Goal: Find specific page/section: Find specific page/section

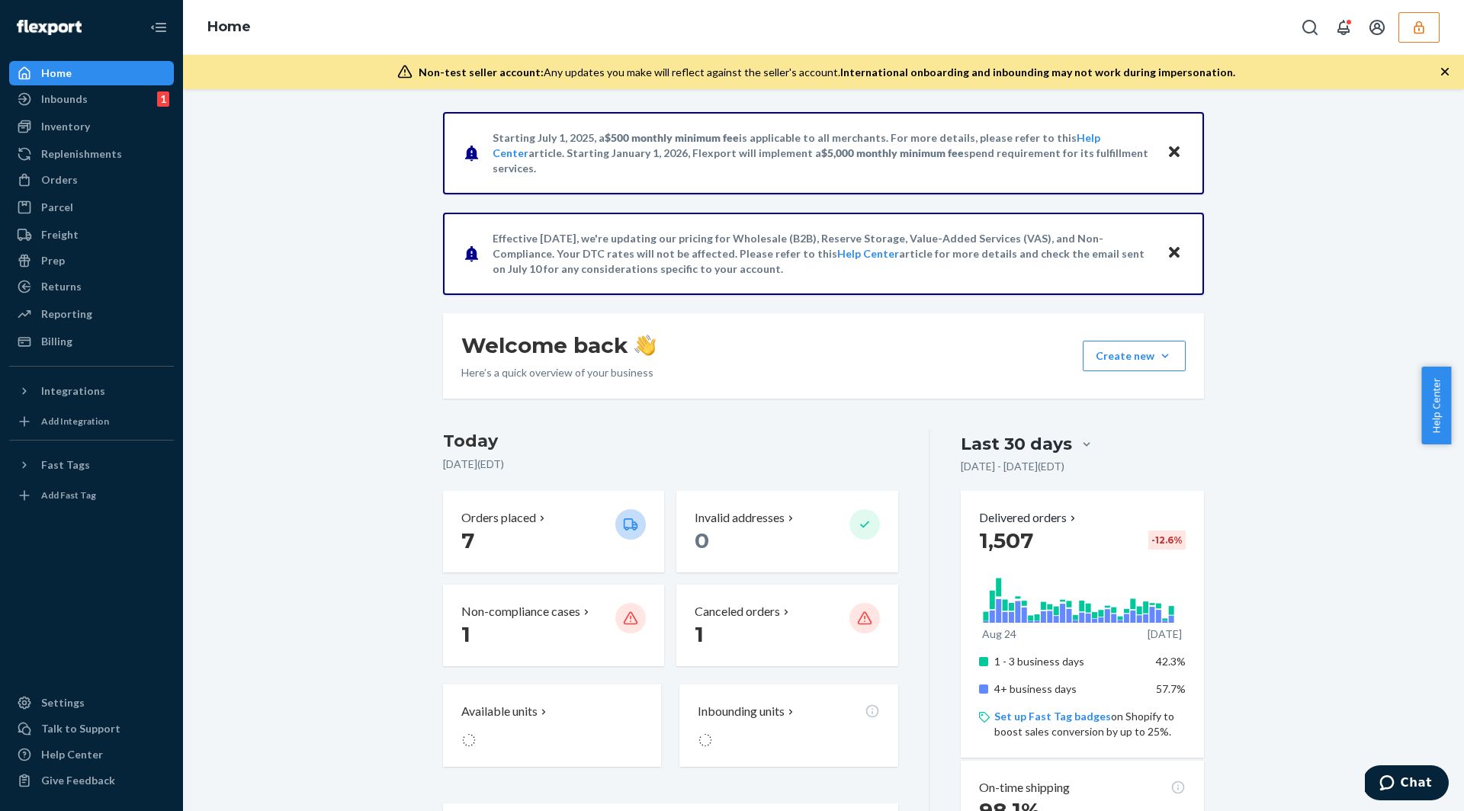
click at [1420, 23] on icon "button" at bounding box center [1418, 27] width 15 height 15
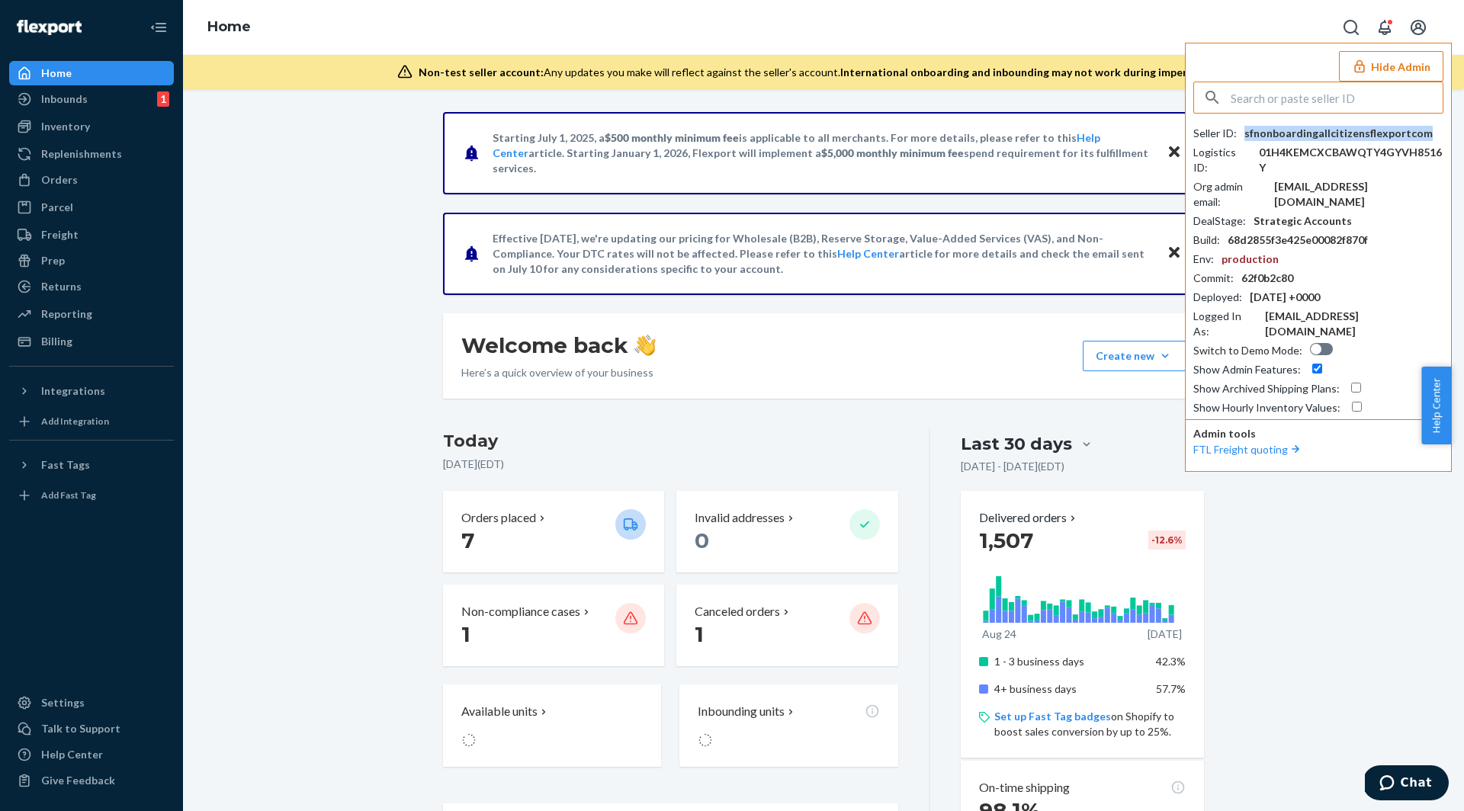
click at [1316, 136] on div "sfnonboardingallcitizensflexportcom" at bounding box center [1338, 133] width 188 height 15
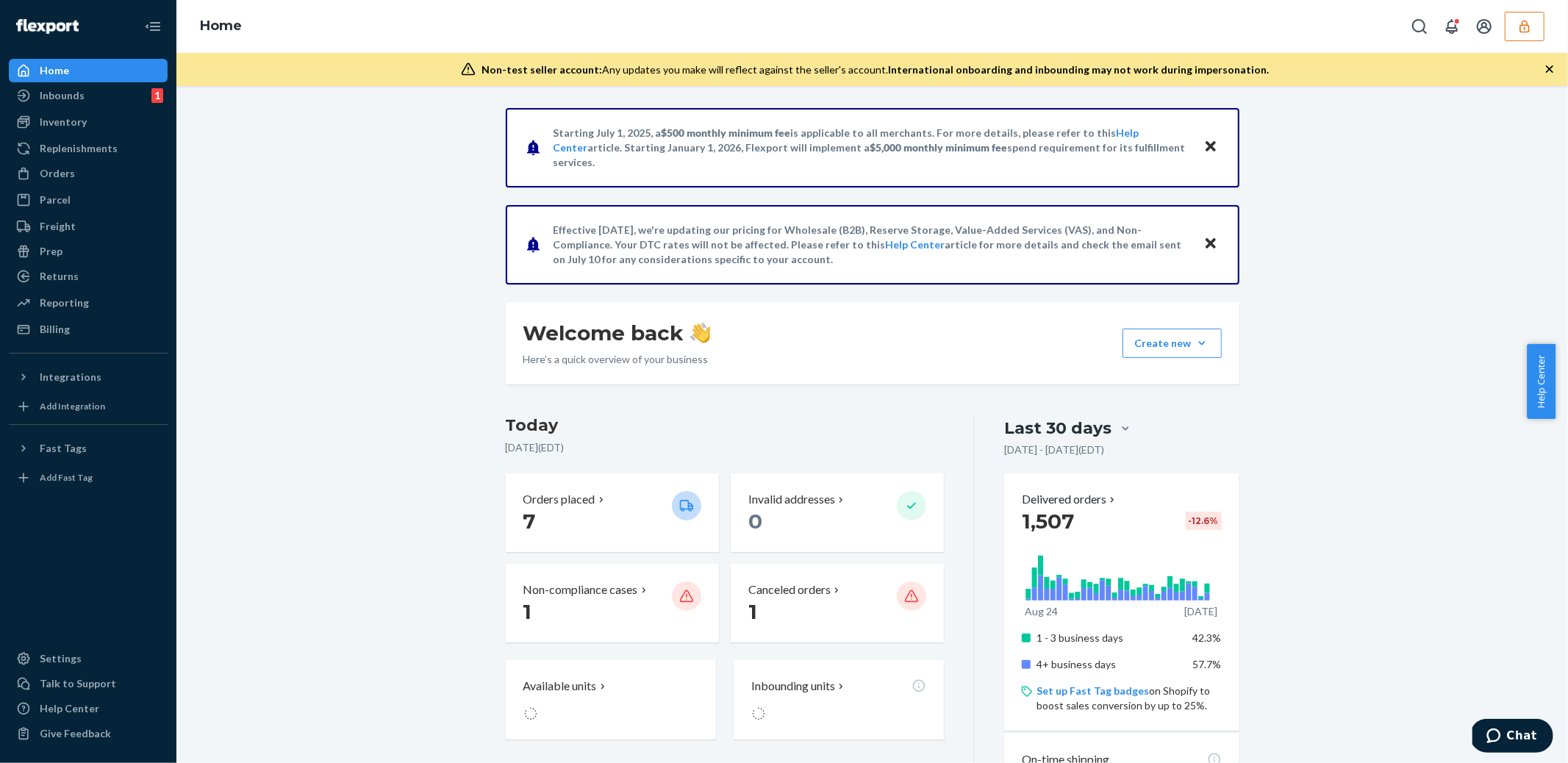
click at [1524, 28] on icon "button" at bounding box center [1525, 26] width 10 height 13
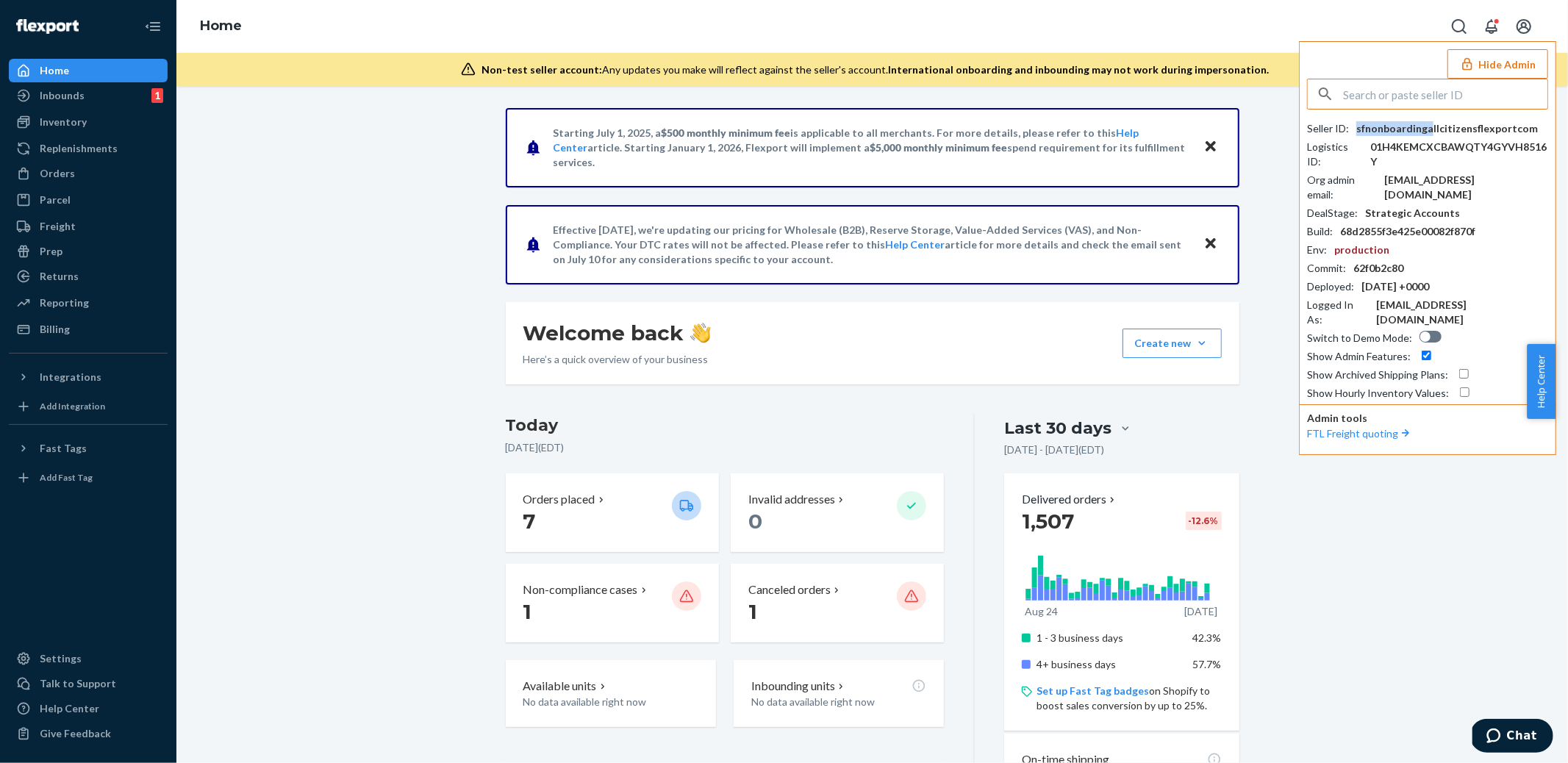
click at [1426, 127] on div "sfnonboardingallcitizensflexportcom" at bounding box center [1446, 128] width 181 height 14
click at [1387, 91] on input "text" at bounding box center [1446, 94] width 204 height 29
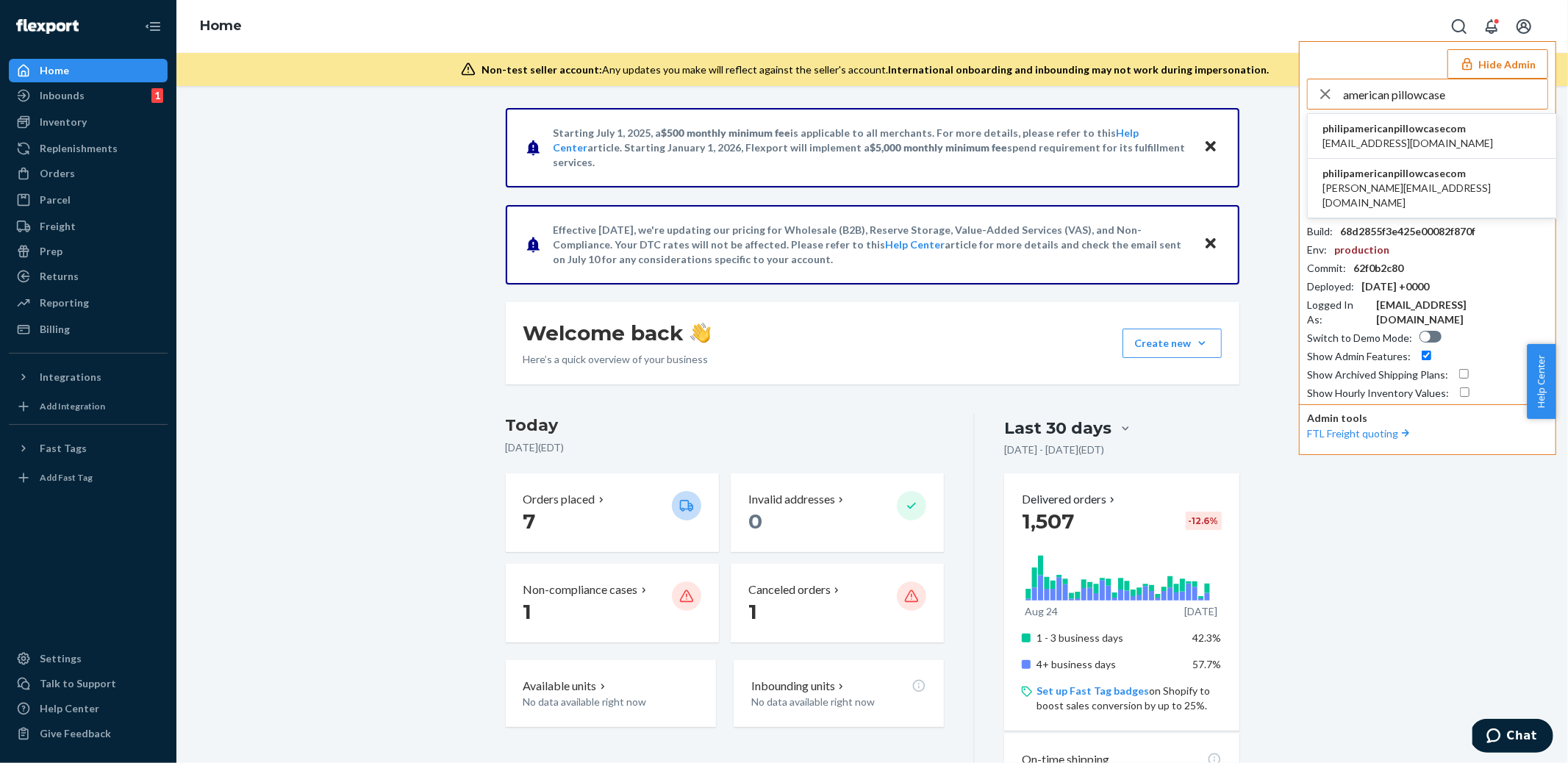
type input "american pillowcase"
click at [1427, 187] on span "philip@americanpillowcase.com" at bounding box center [1431, 196] width 219 height 29
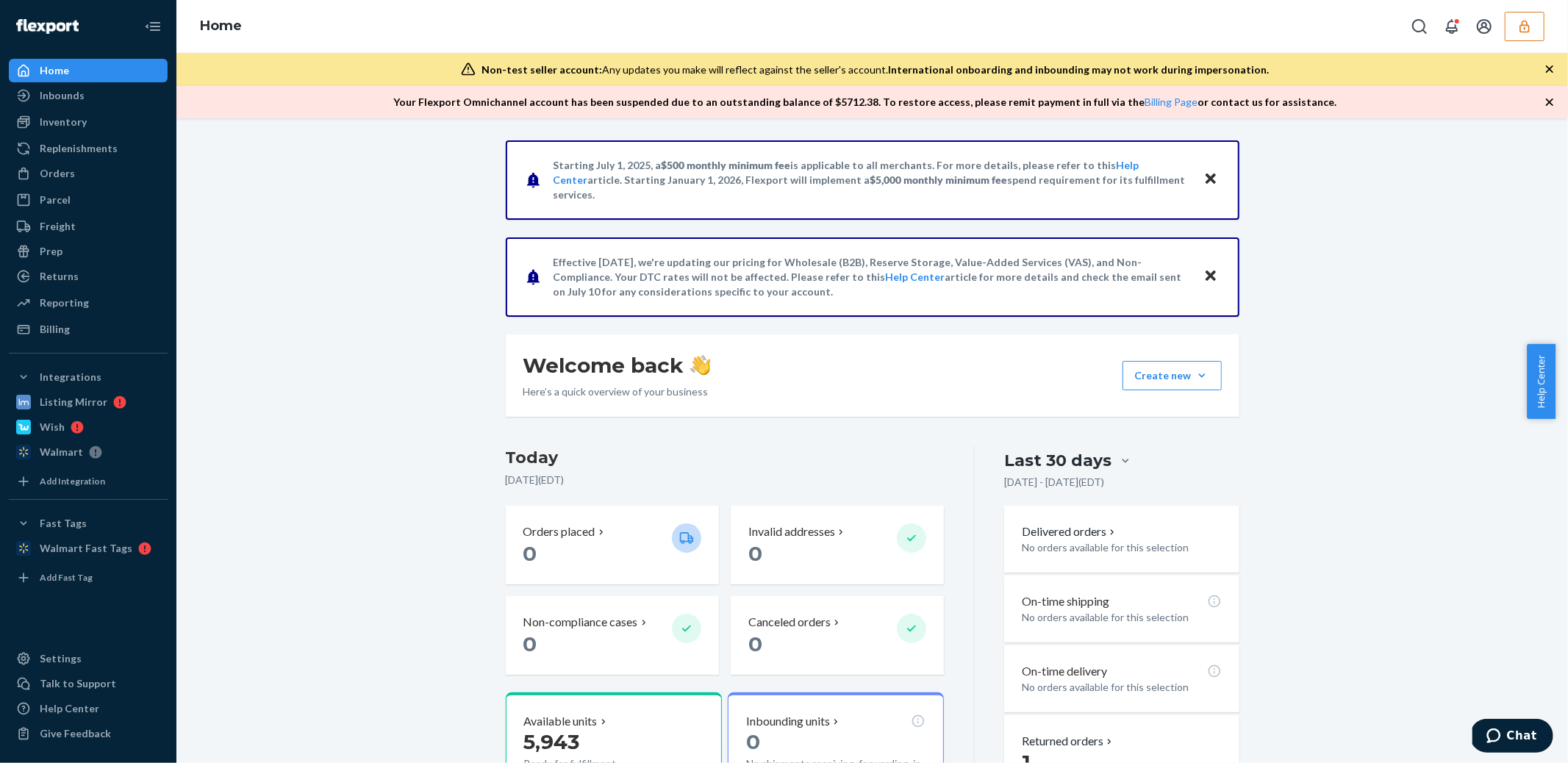
click at [1516, 28] on button "button" at bounding box center [1524, 26] width 40 height 29
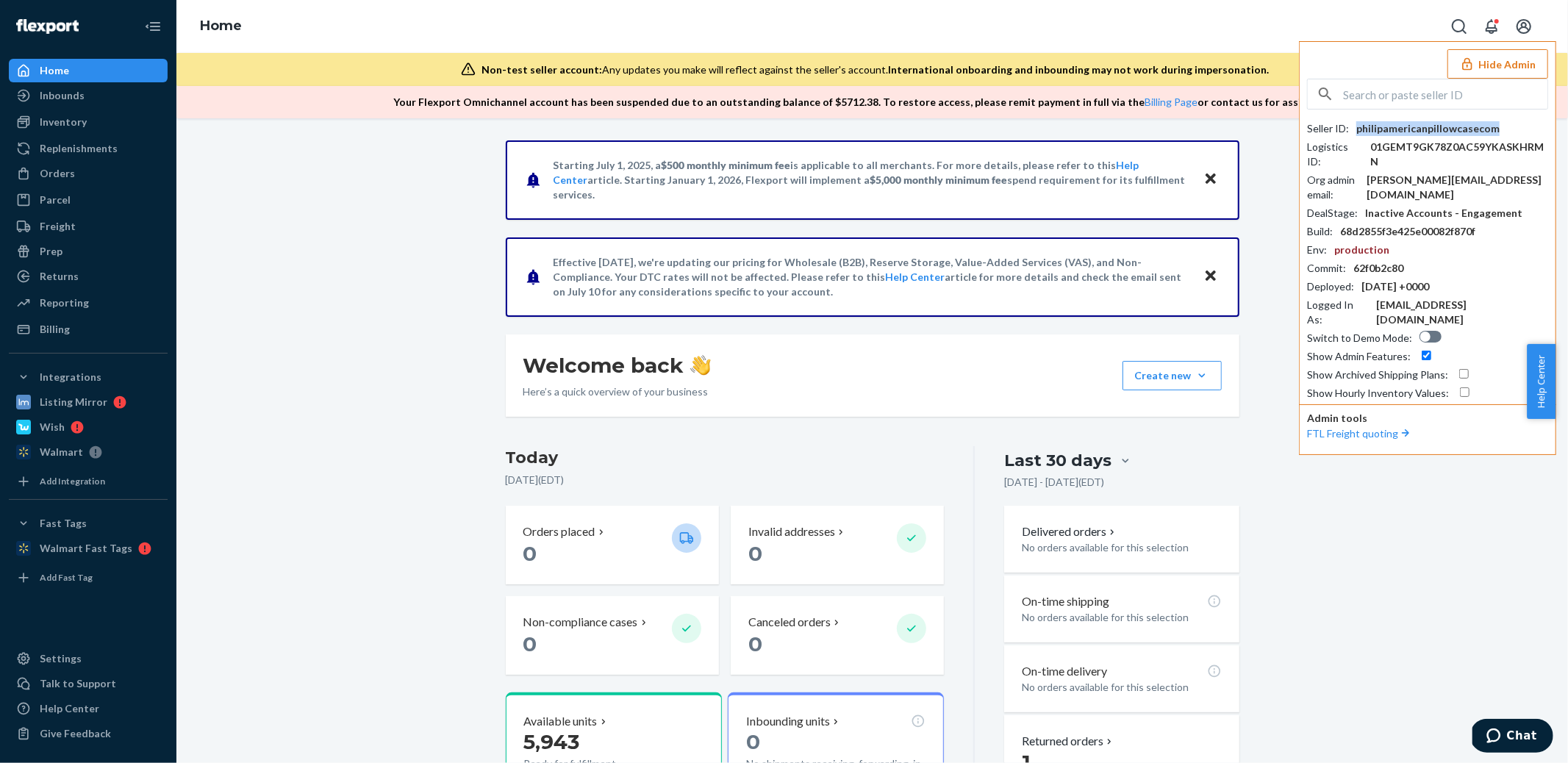
click at [1388, 131] on div "philipamericanpillowcasecom" at bounding box center [1427, 128] width 144 height 14
click at [1390, 88] on input "text" at bounding box center [1446, 94] width 204 height 29
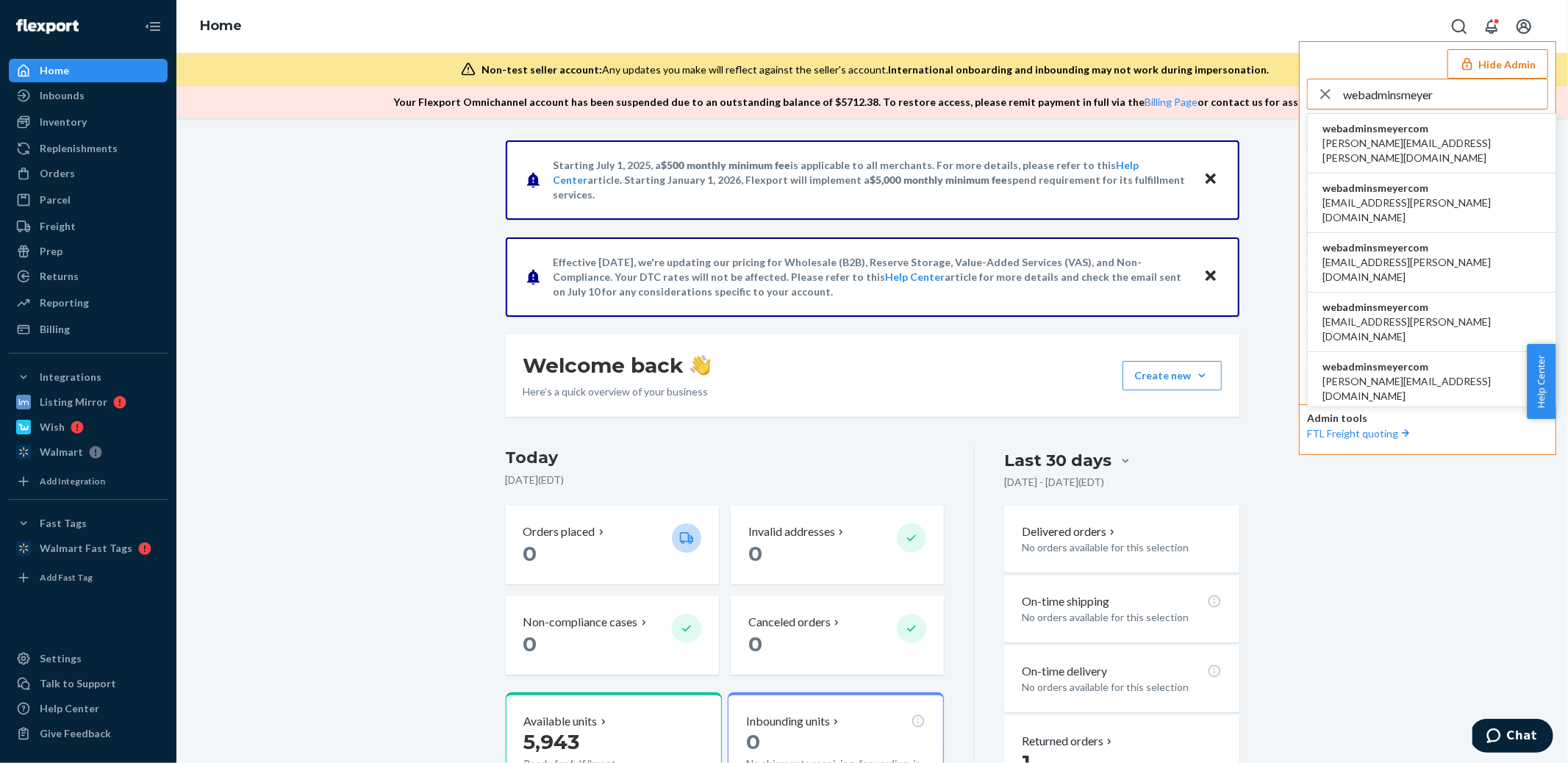
type input "webadminsmeyer"
click at [1395, 139] on span "[PERSON_NAME][EMAIL_ADDRESS][PERSON_NAME][DOMAIN_NAME]" at bounding box center [1431, 150] width 219 height 29
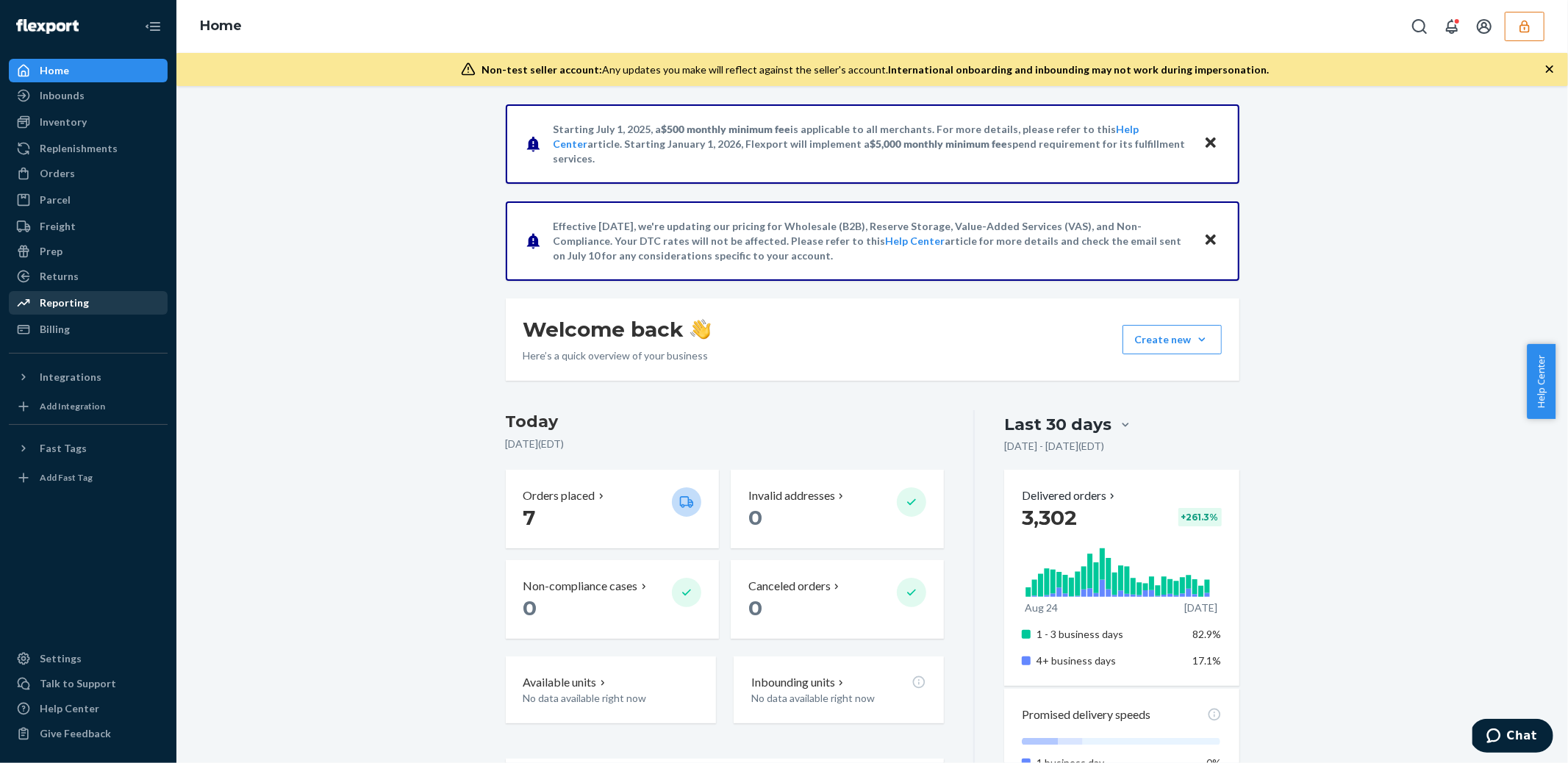
scroll to position [1, 0]
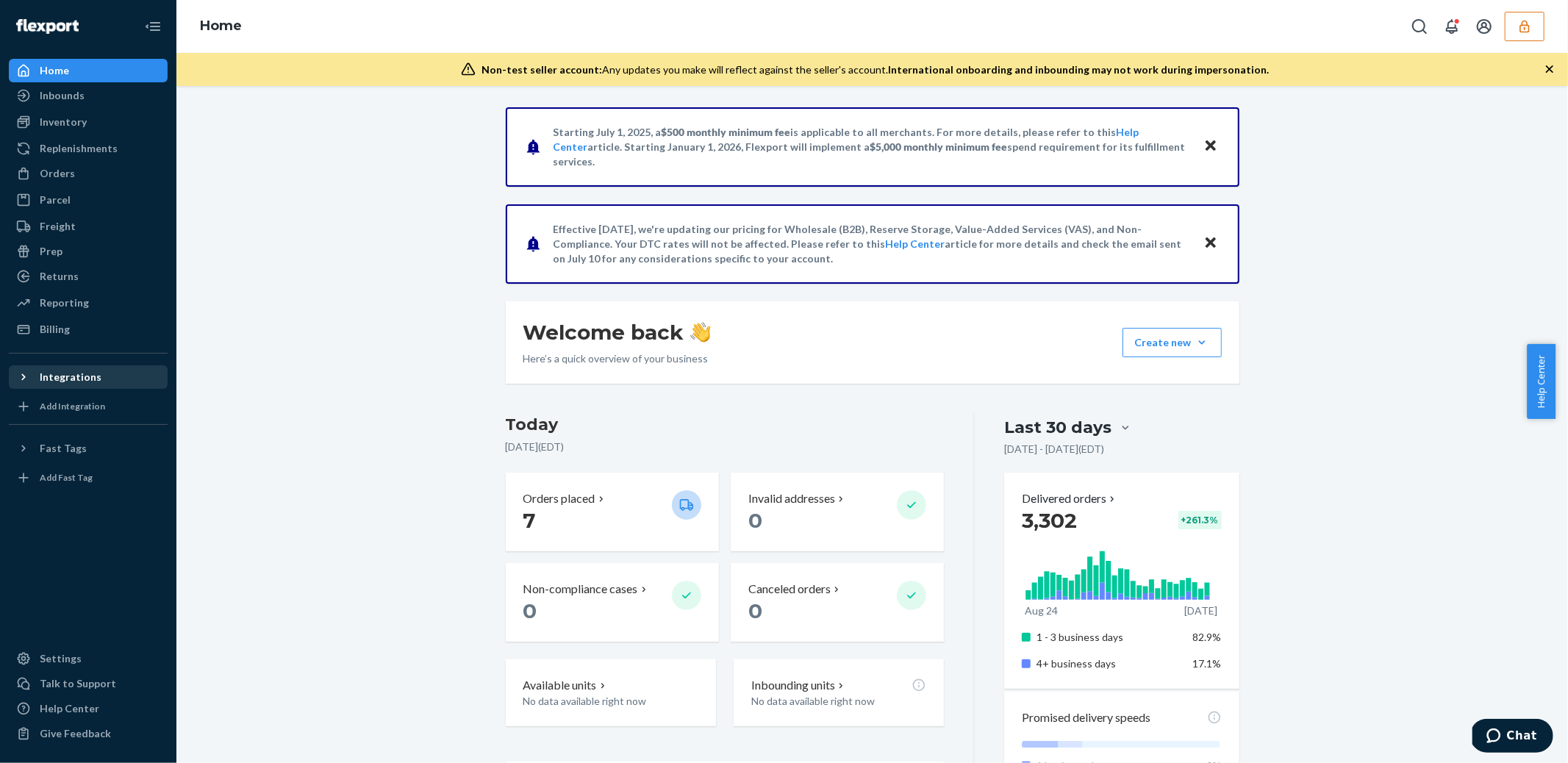
click at [83, 380] on div "Integrations" at bounding box center [70, 376] width 62 height 14
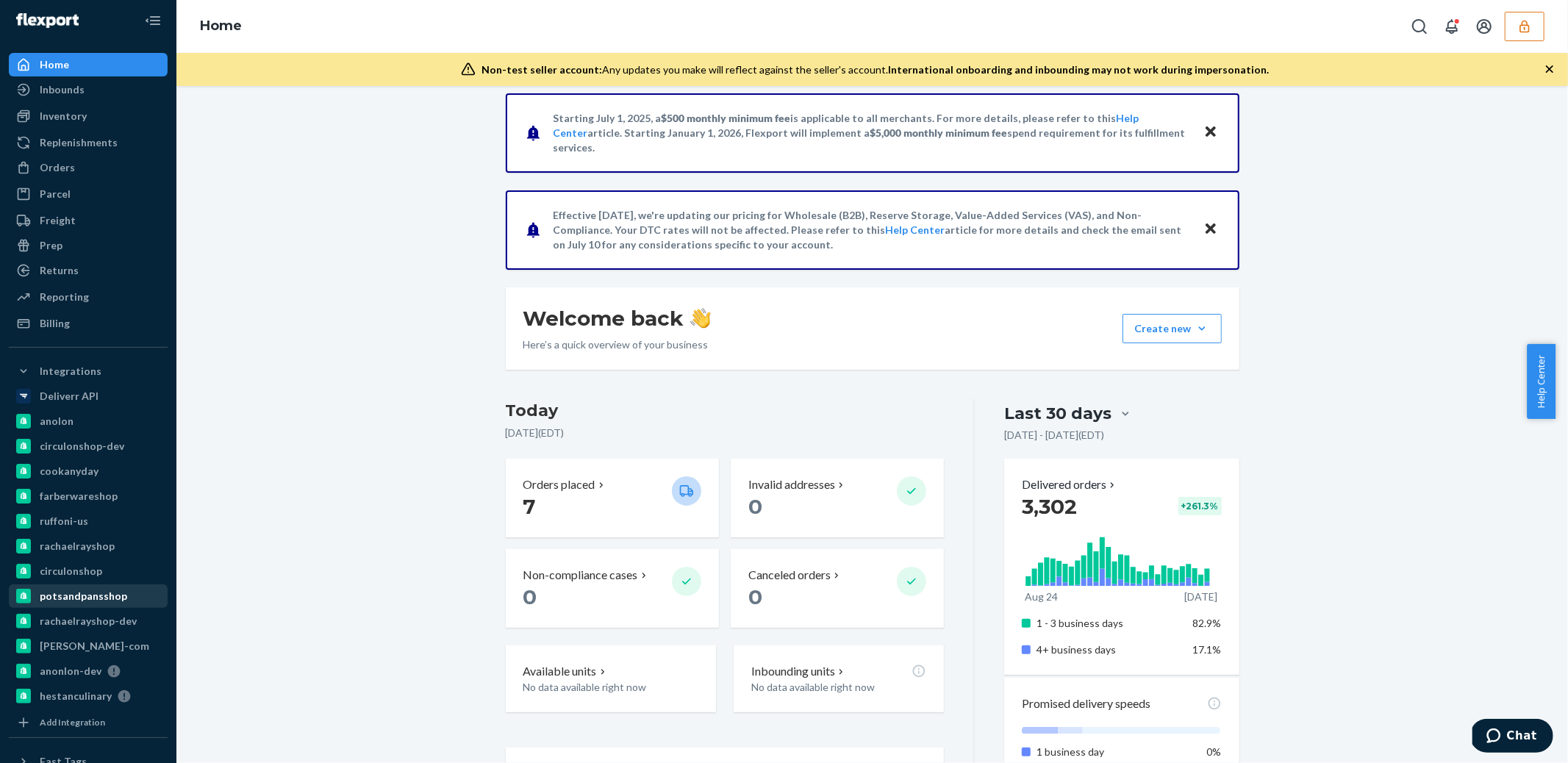
scroll to position [6, 0]
click at [1530, 30] on icon "button" at bounding box center [1524, 26] width 14 height 14
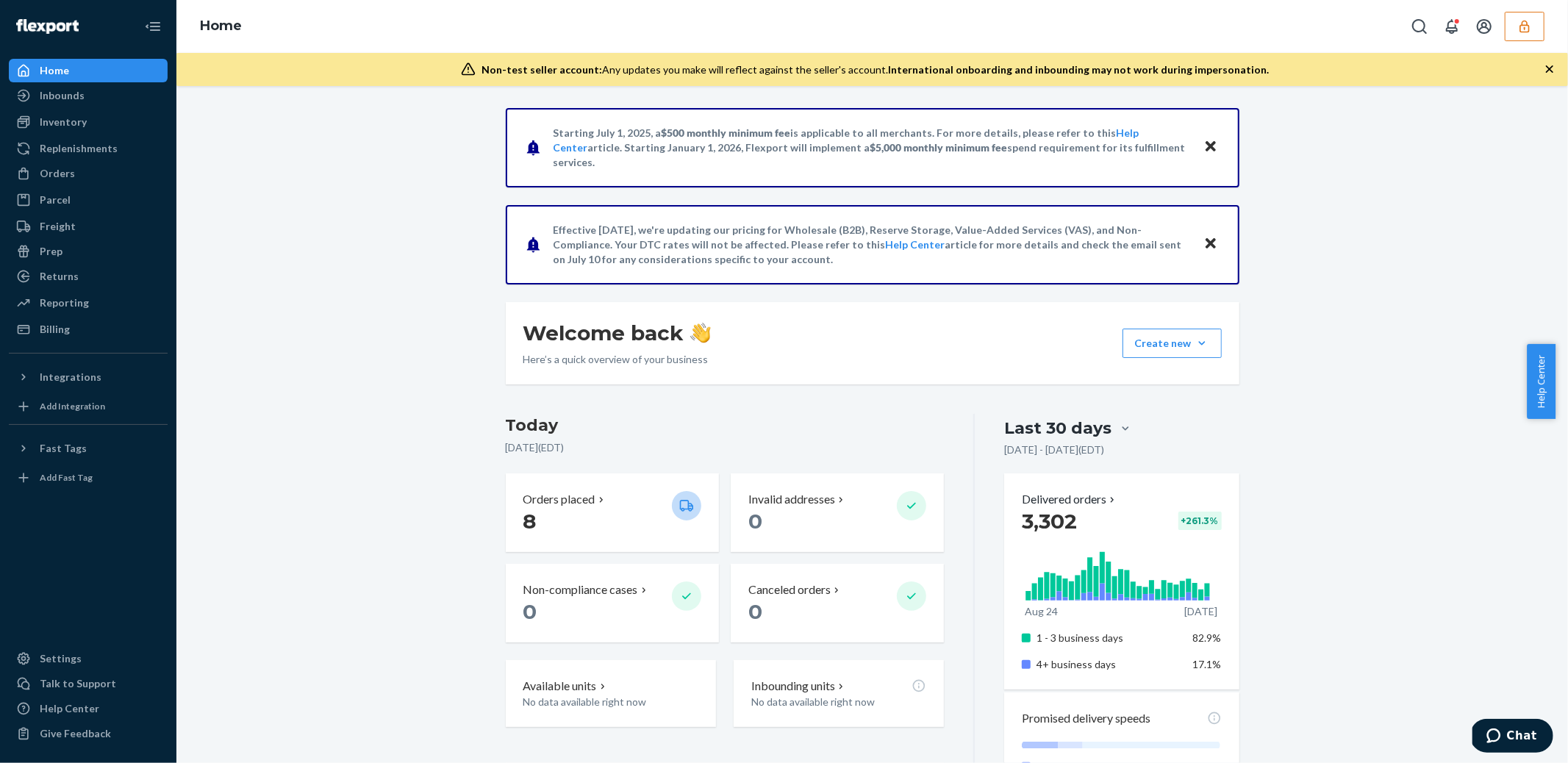
click at [1532, 22] on button "button" at bounding box center [1524, 26] width 40 height 29
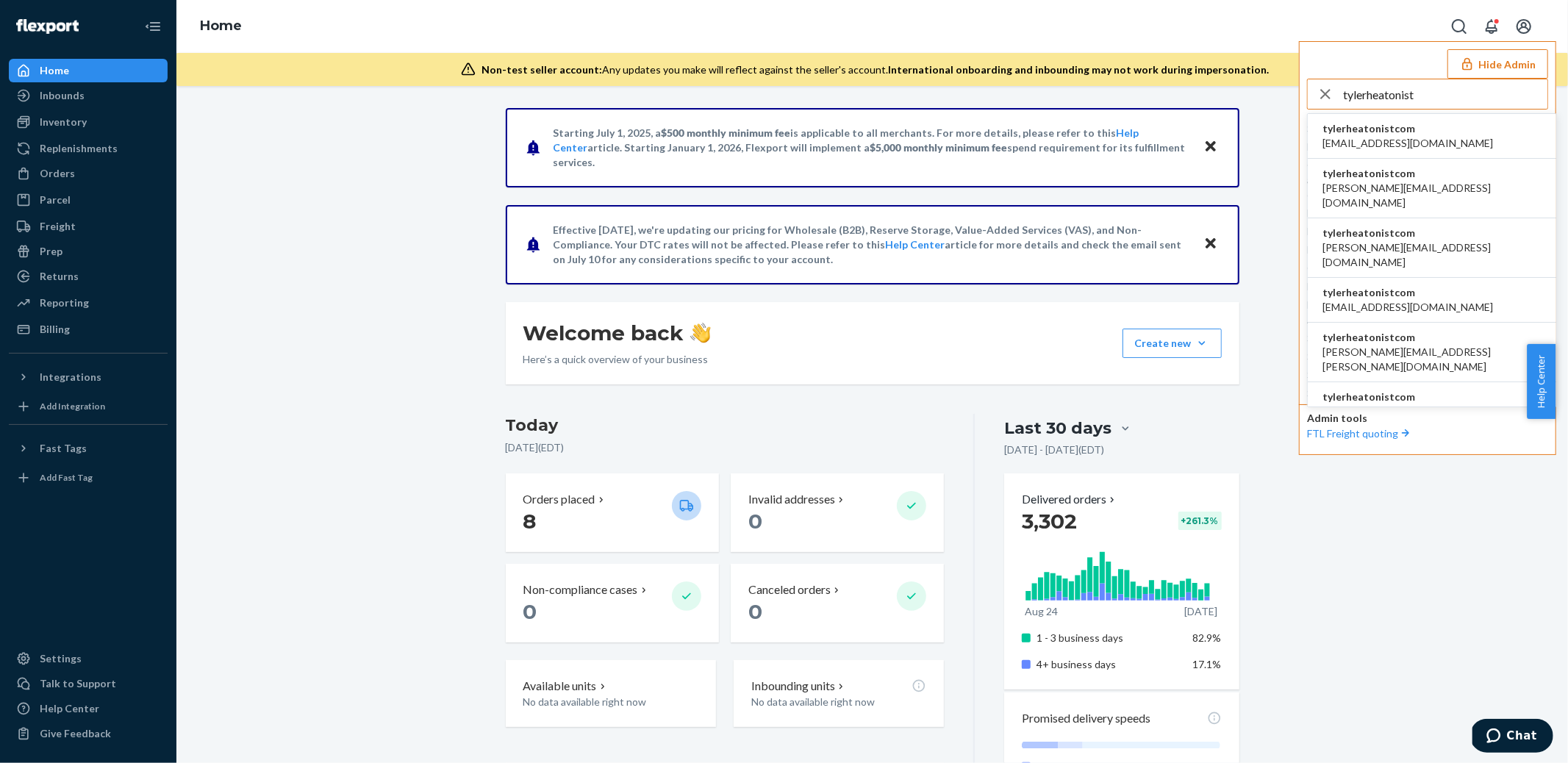
type input "tylerheatonist"
click at [1380, 184] on span "[PERSON_NAME][EMAIL_ADDRESS][DOMAIN_NAME]" at bounding box center [1431, 196] width 219 height 29
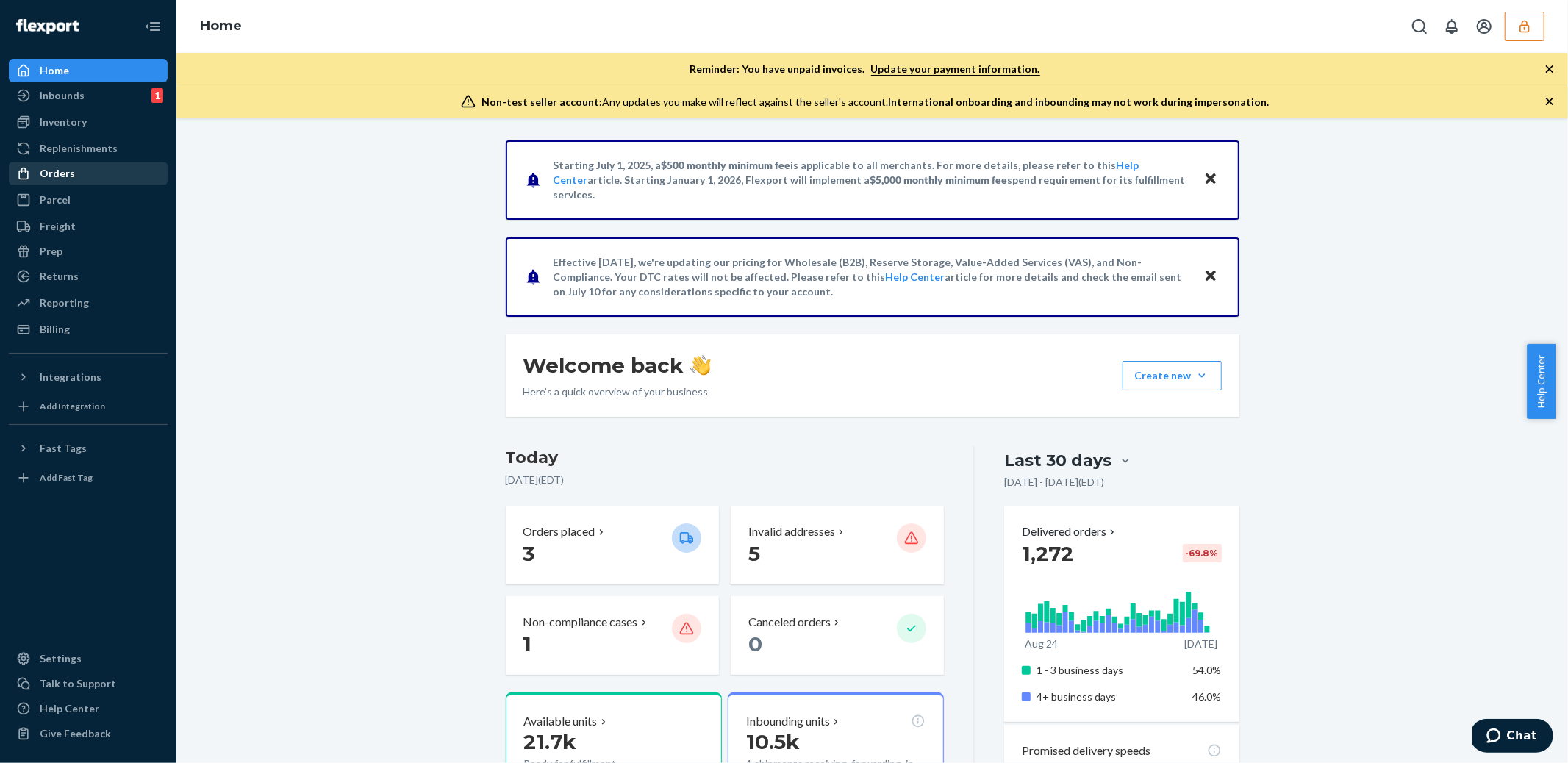
click at [64, 174] on div "Orders" at bounding box center [57, 173] width 36 height 14
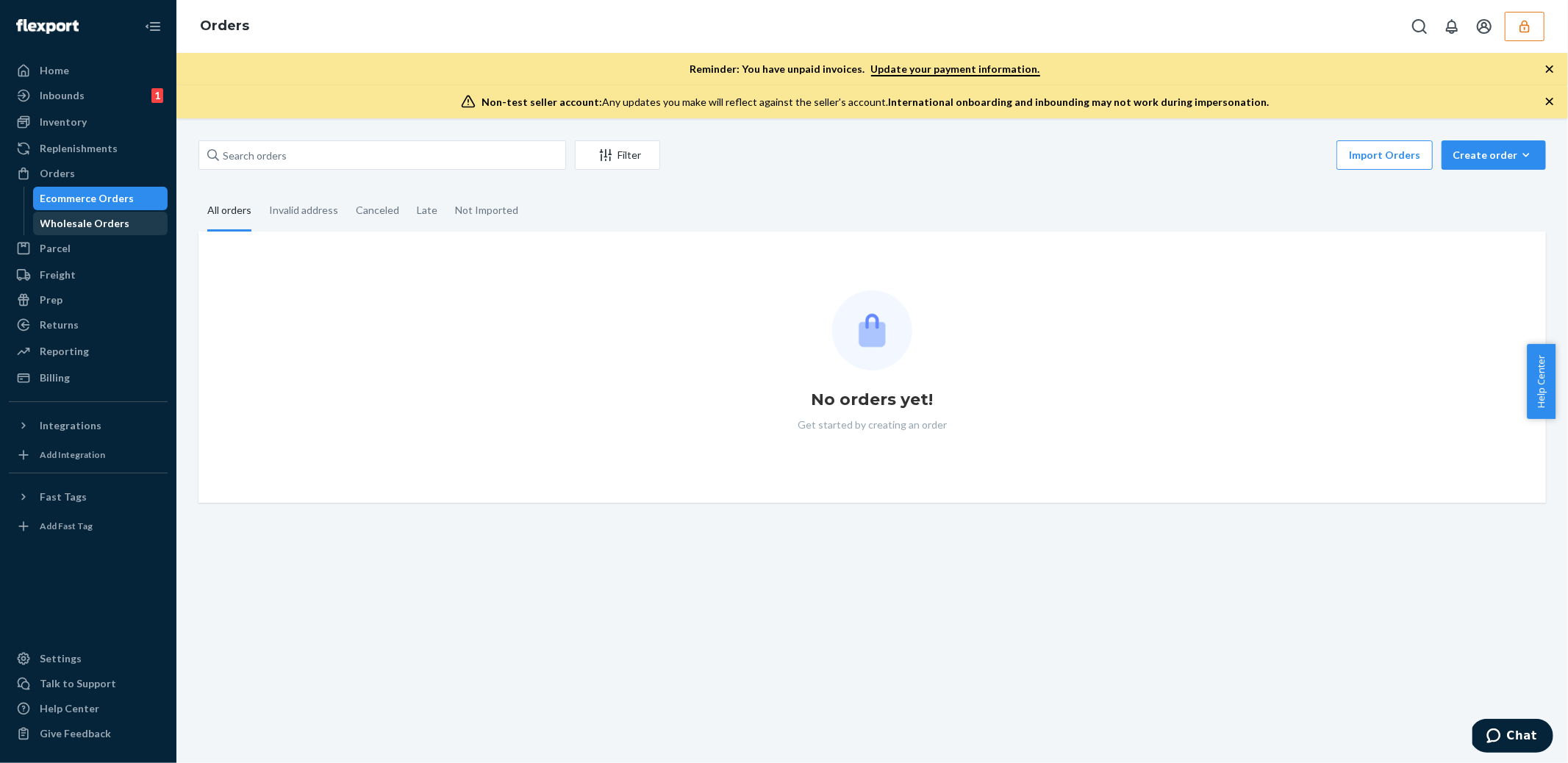
click at [106, 224] on div "Wholesale Orders" at bounding box center [85, 223] width 90 height 14
